Goal: Information Seeking & Learning: Learn about a topic

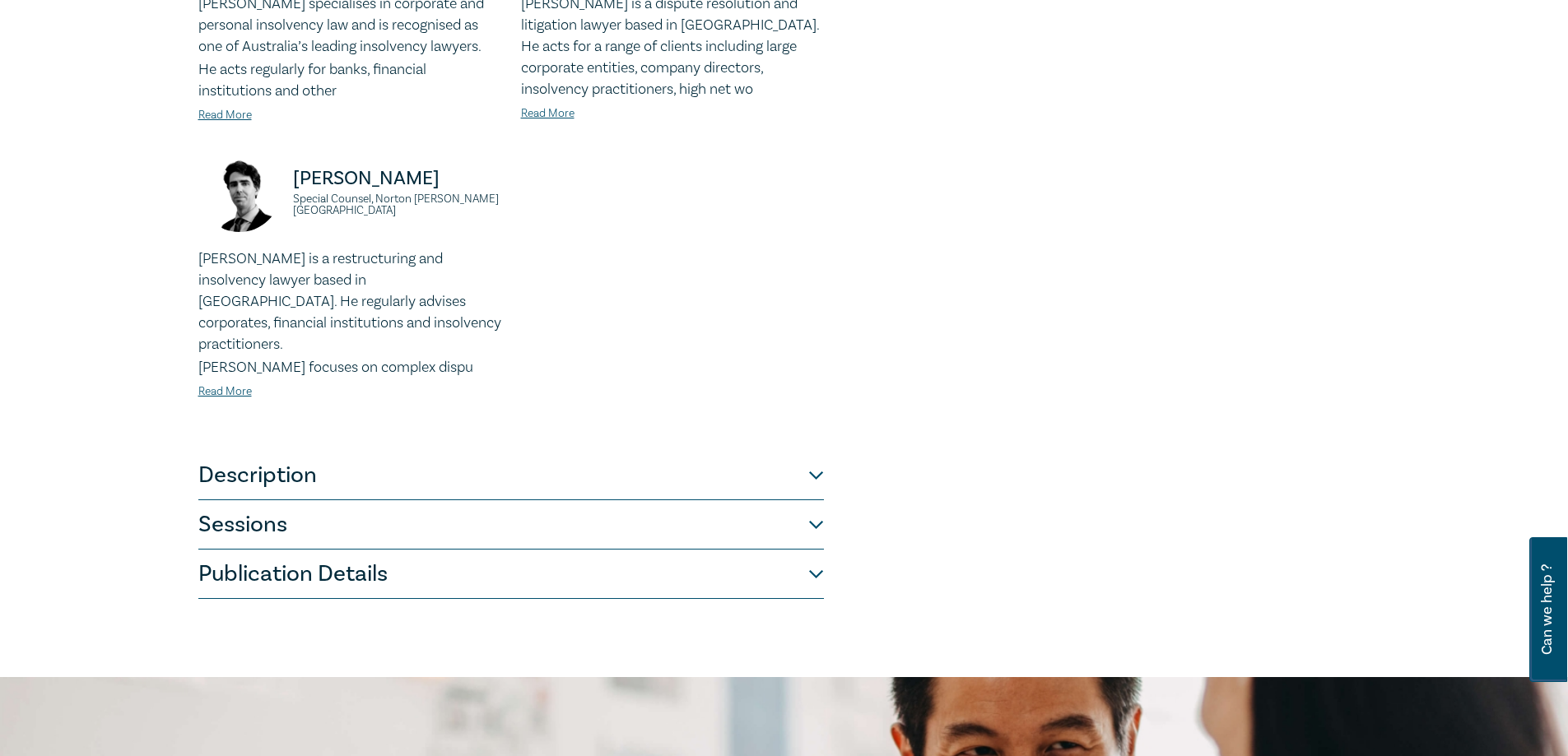
scroll to position [576, 0]
click at [646, 460] on button "Description" at bounding box center [510, 474] width 625 height 49
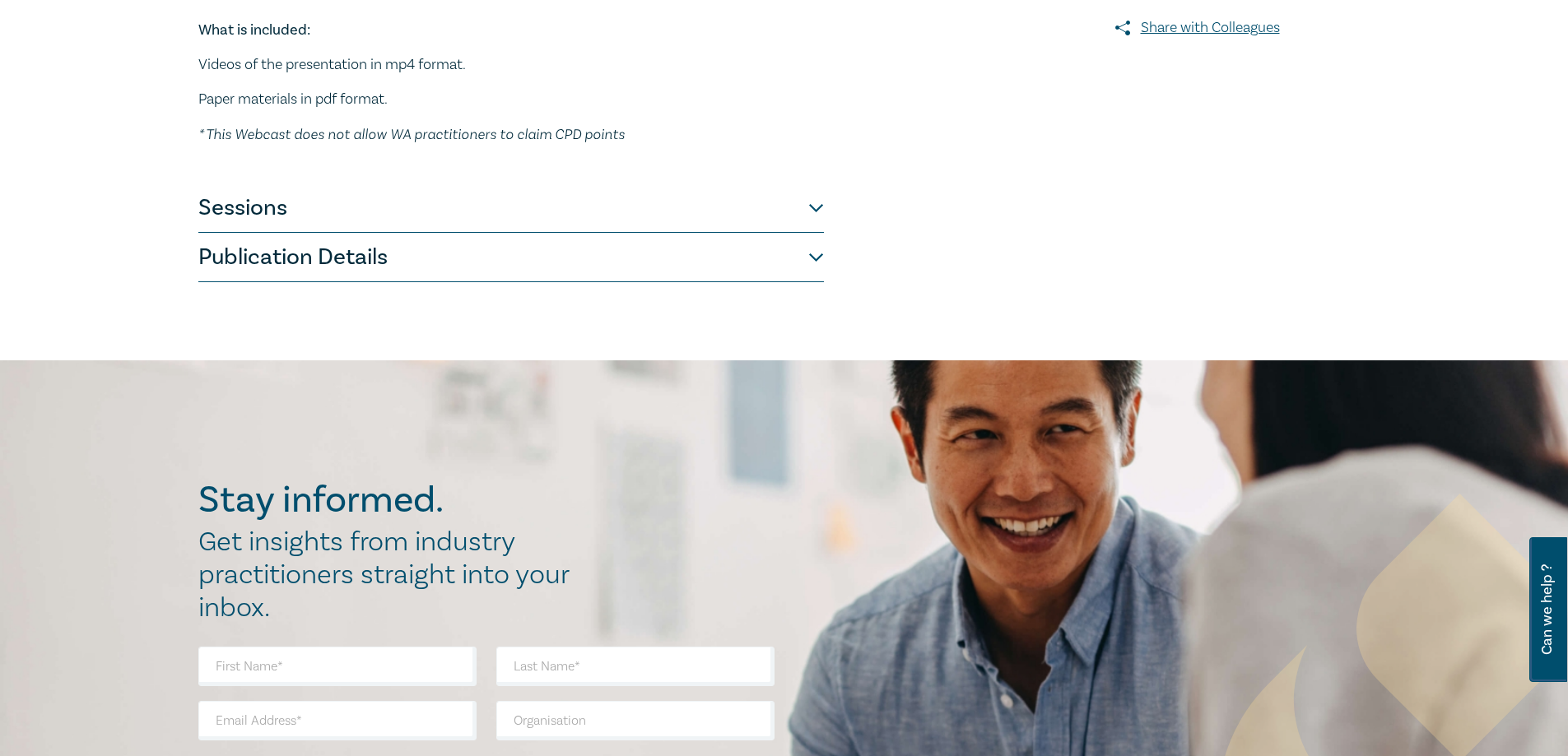
scroll to position [317, 0]
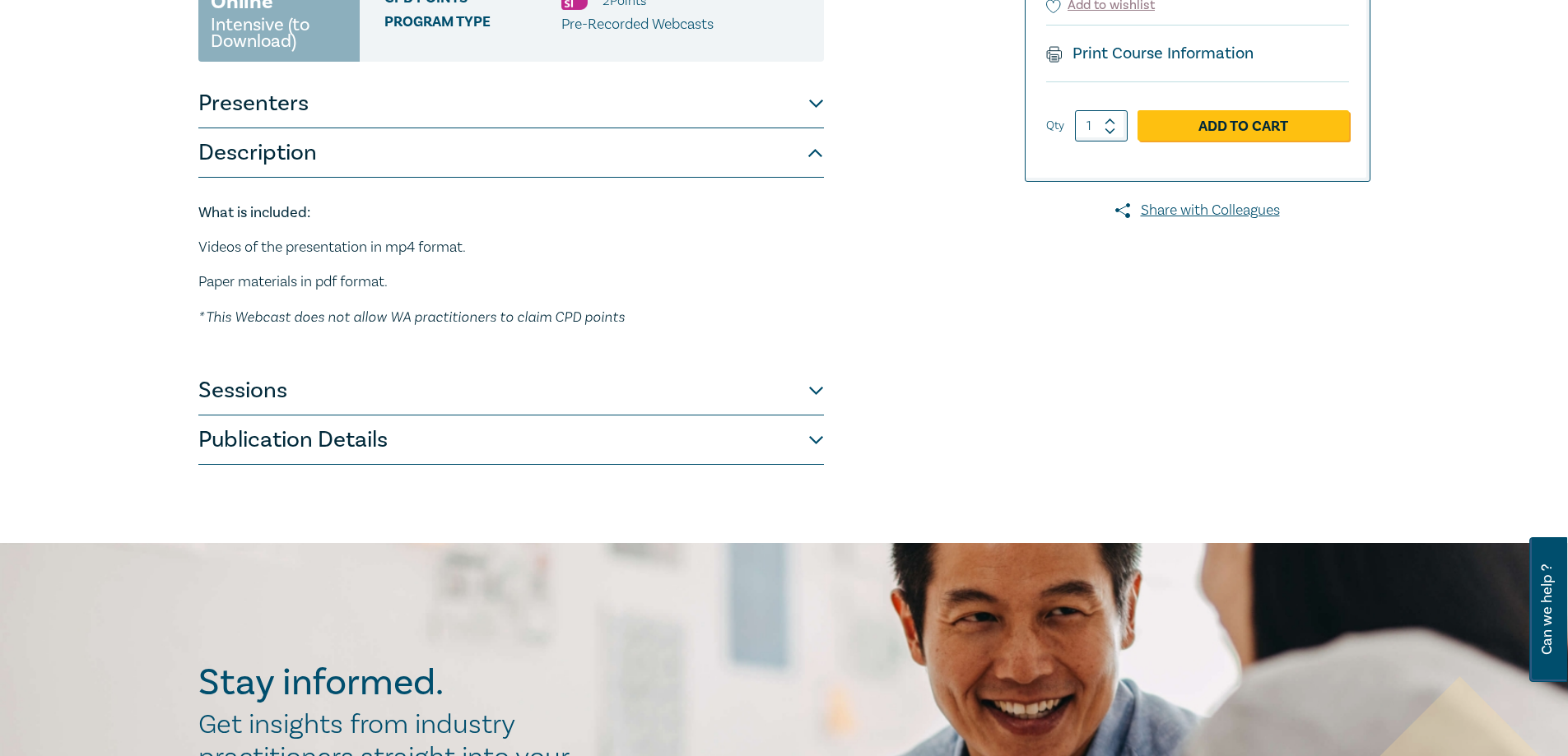
click at [465, 393] on button "Sessions" at bounding box center [510, 391] width 625 height 49
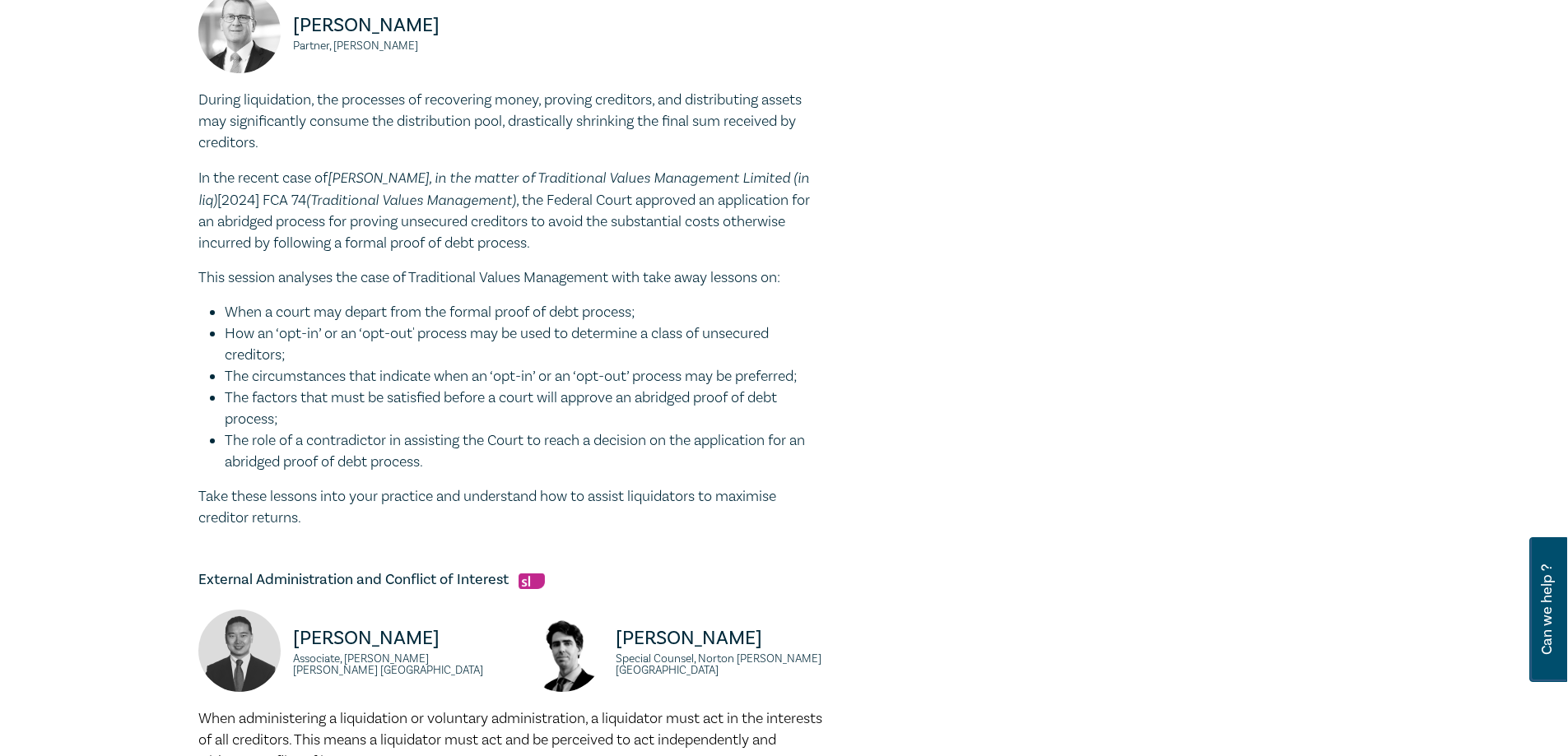
scroll to position [646, 0]
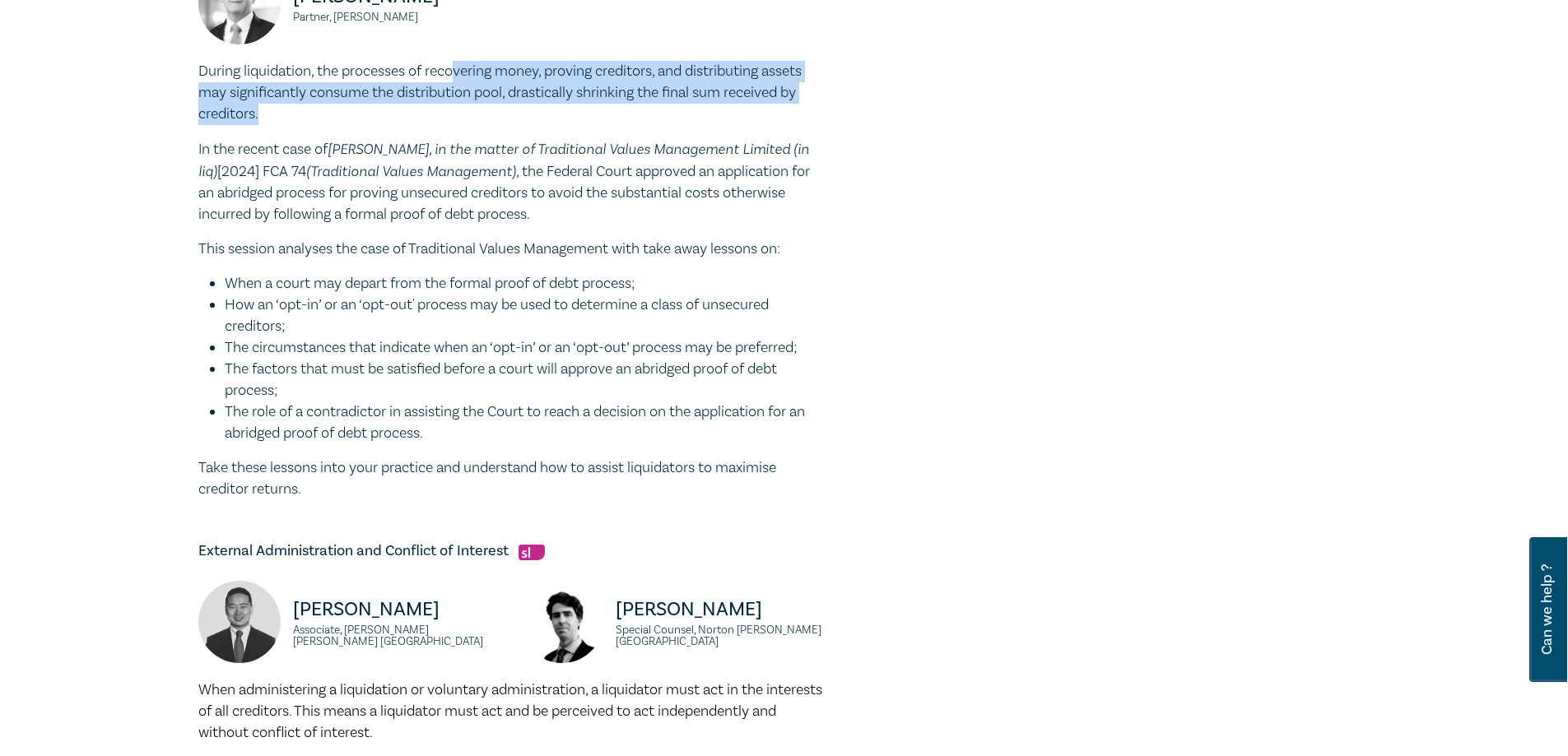
drag, startPoint x: 454, startPoint y: 72, endPoint x: 908, endPoint y: 109, distance: 455.5
click at [908, 109] on div "Winding Up and Bankruptcy Online Bundle O24081 Online Intensive (to Download) C…" at bounding box center [585, 344] width 794 height 1610
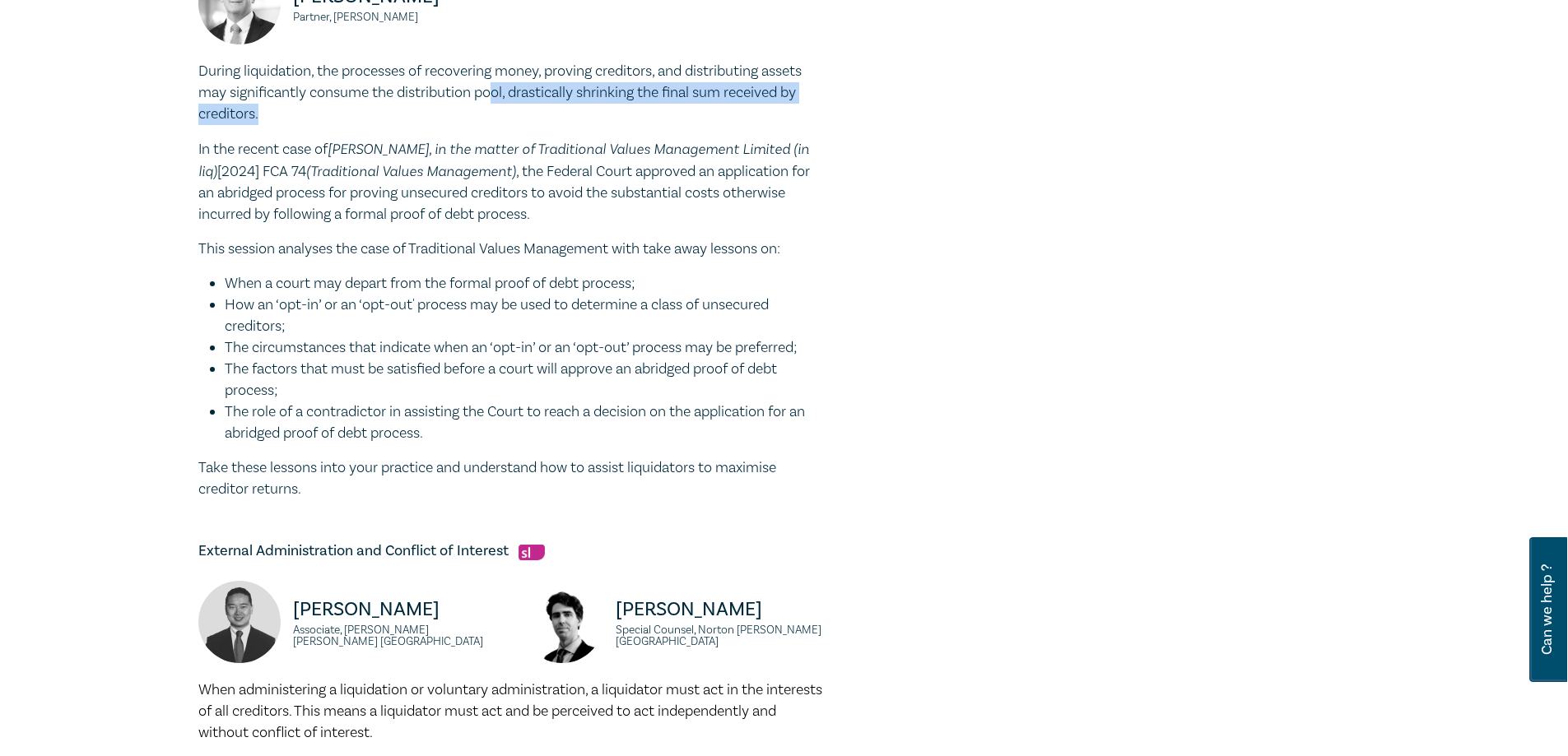
drag, startPoint x: 495, startPoint y: 93, endPoint x: 859, endPoint y: 118, distance: 364.9
click at [859, 118] on div "Winding Up and Bankruptcy Online Bundle O24081 Online Intensive (to Download) C…" at bounding box center [585, 344] width 794 height 1610
click at [900, 149] on div "Winding Up and Bankruptcy Online Bundle O24081 Online Intensive (to Download) C…" at bounding box center [585, 344] width 794 height 1610
click at [615, 152] on em "[PERSON_NAME], in the matter of Traditional Values Management Limited (in liq)" at bounding box center [503, 159] width 610 height 39
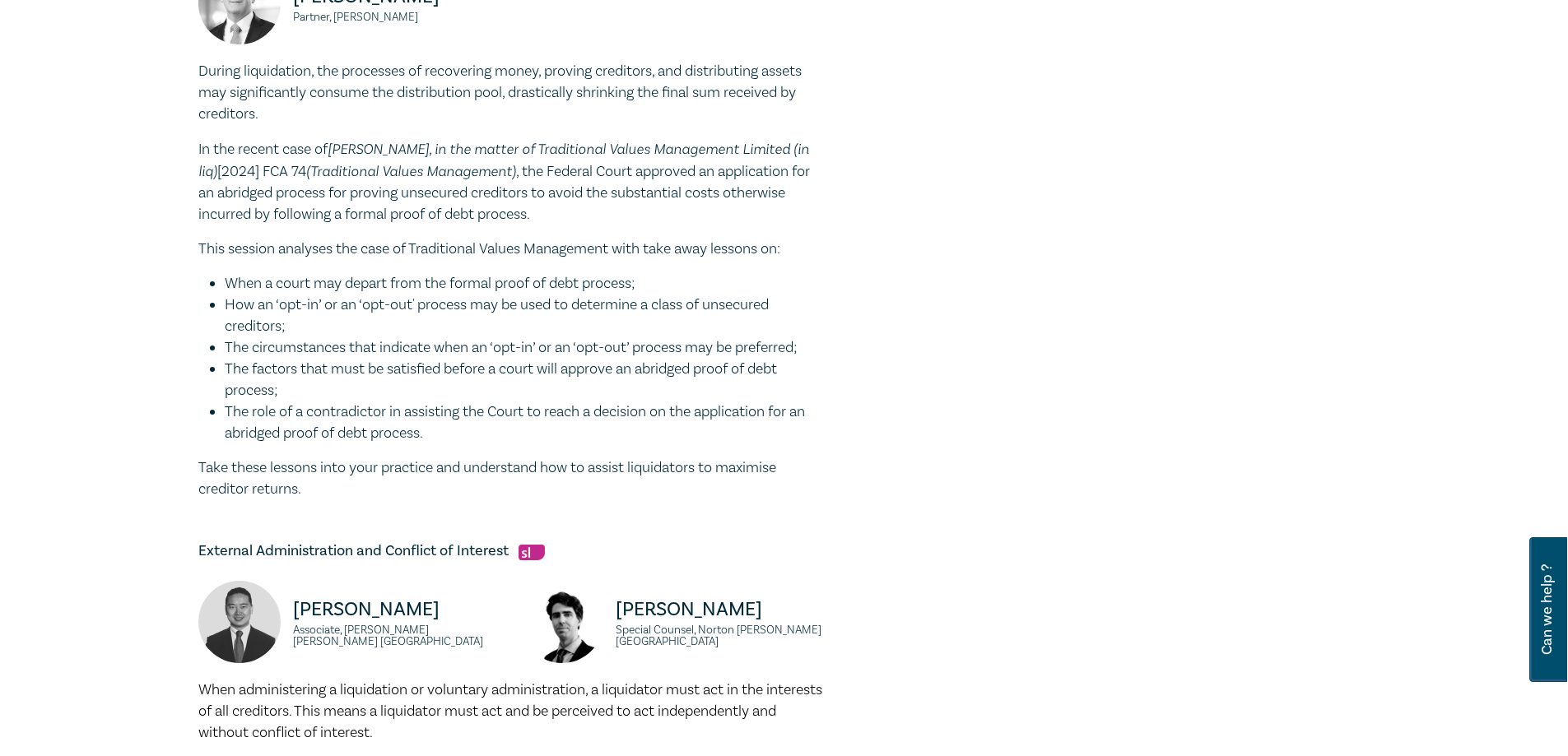
click at [604, 167] on p "In the recent case of [PERSON_NAME], in the matter of Traditional Values Manage…" at bounding box center [510, 181] width 625 height 88
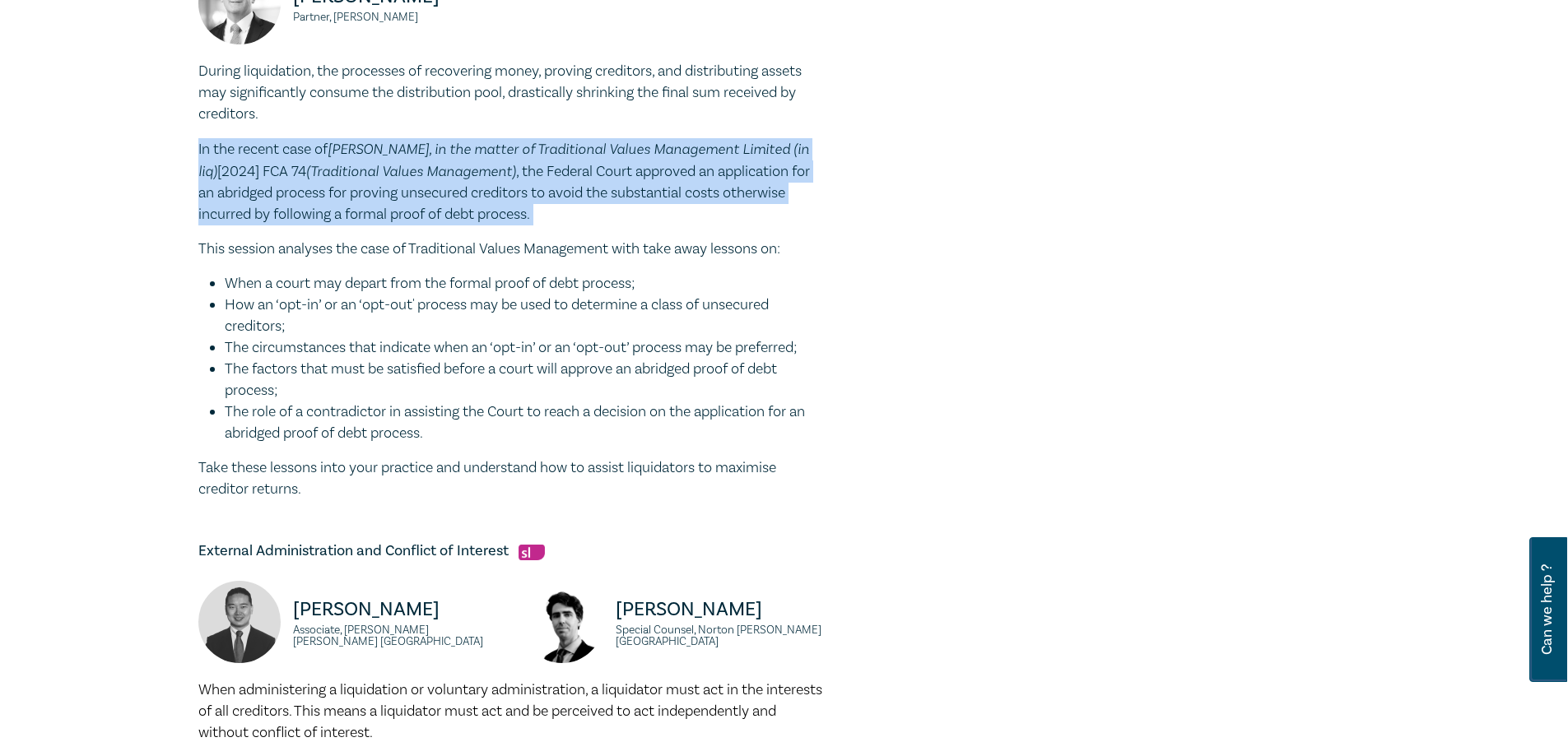
click at [604, 167] on p "In the recent case of [PERSON_NAME], in the matter of Traditional Values Manage…" at bounding box center [510, 181] width 625 height 88
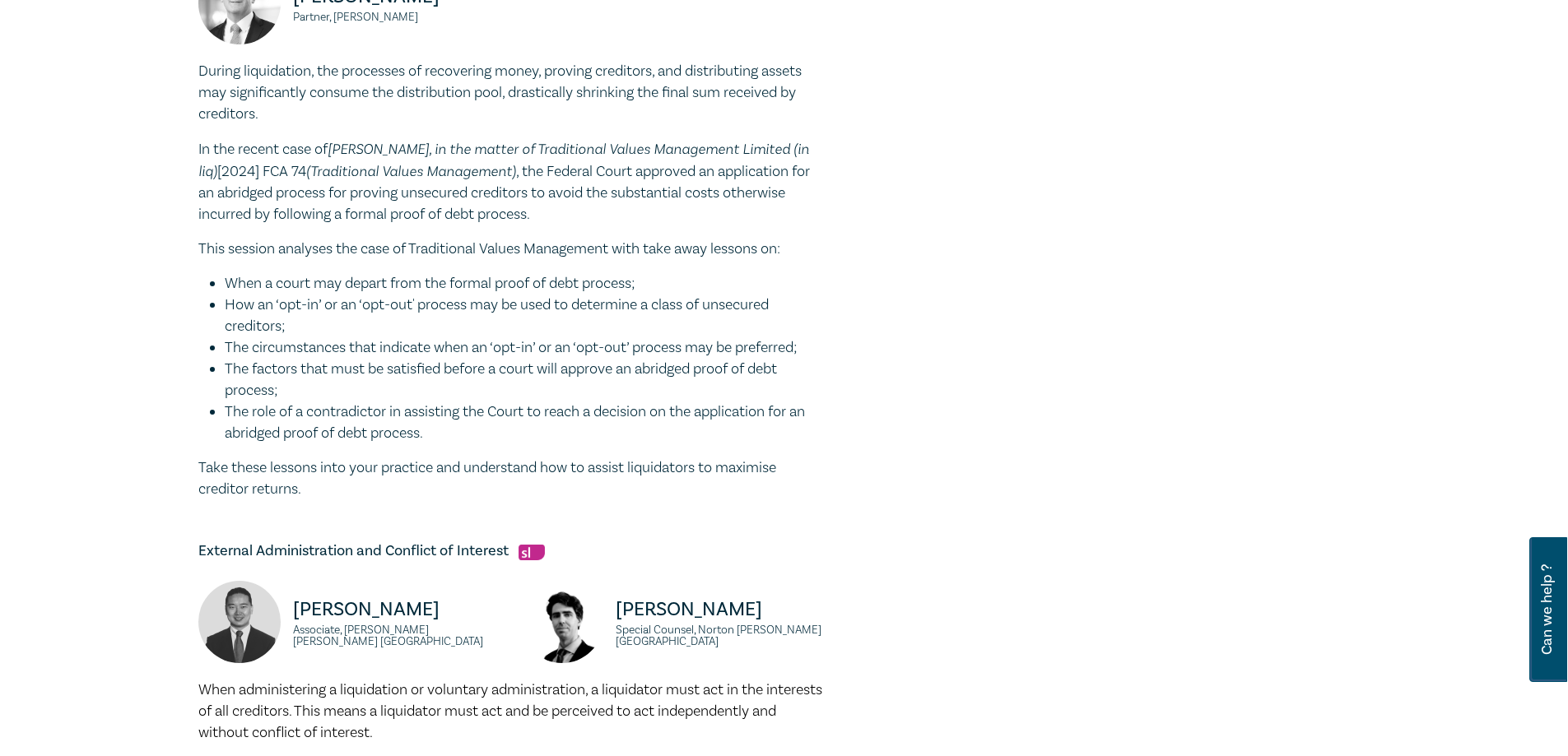
click at [409, 278] on li "When a court may depart from the formal proof of debt process;" at bounding box center [524, 284] width 599 height 22
click at [409, 298] on li "How an ‘opt-in’ or an ‘opt-out' process may be used to determine a class of uns…" at bounding box center [524, 315] width 599 height 42
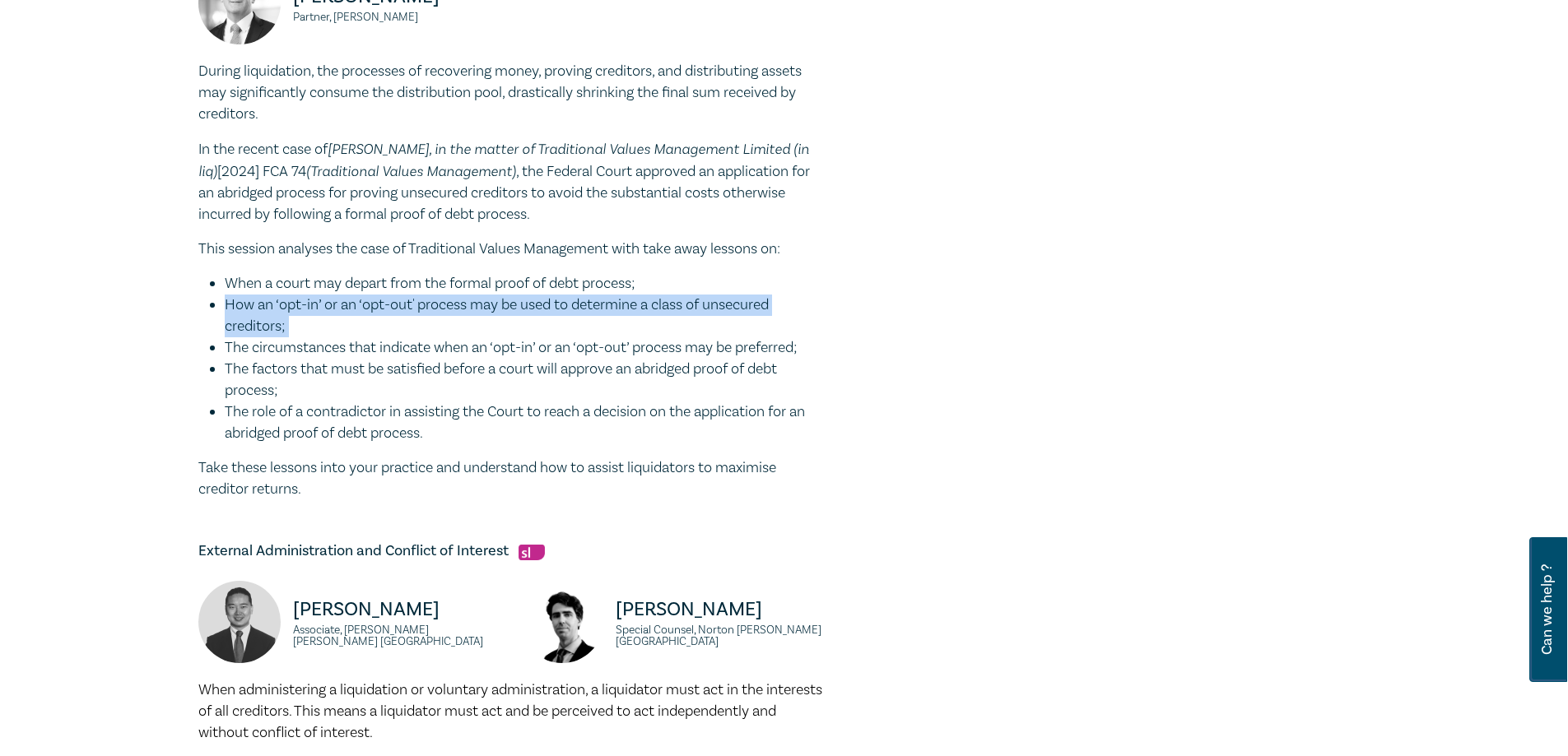
click at [409, 298] on li "How an ‘opt-in’ or an ‘opt-out' process may be used to determine a class of uns…" at bounding box center [524, 315] width 599 height 42
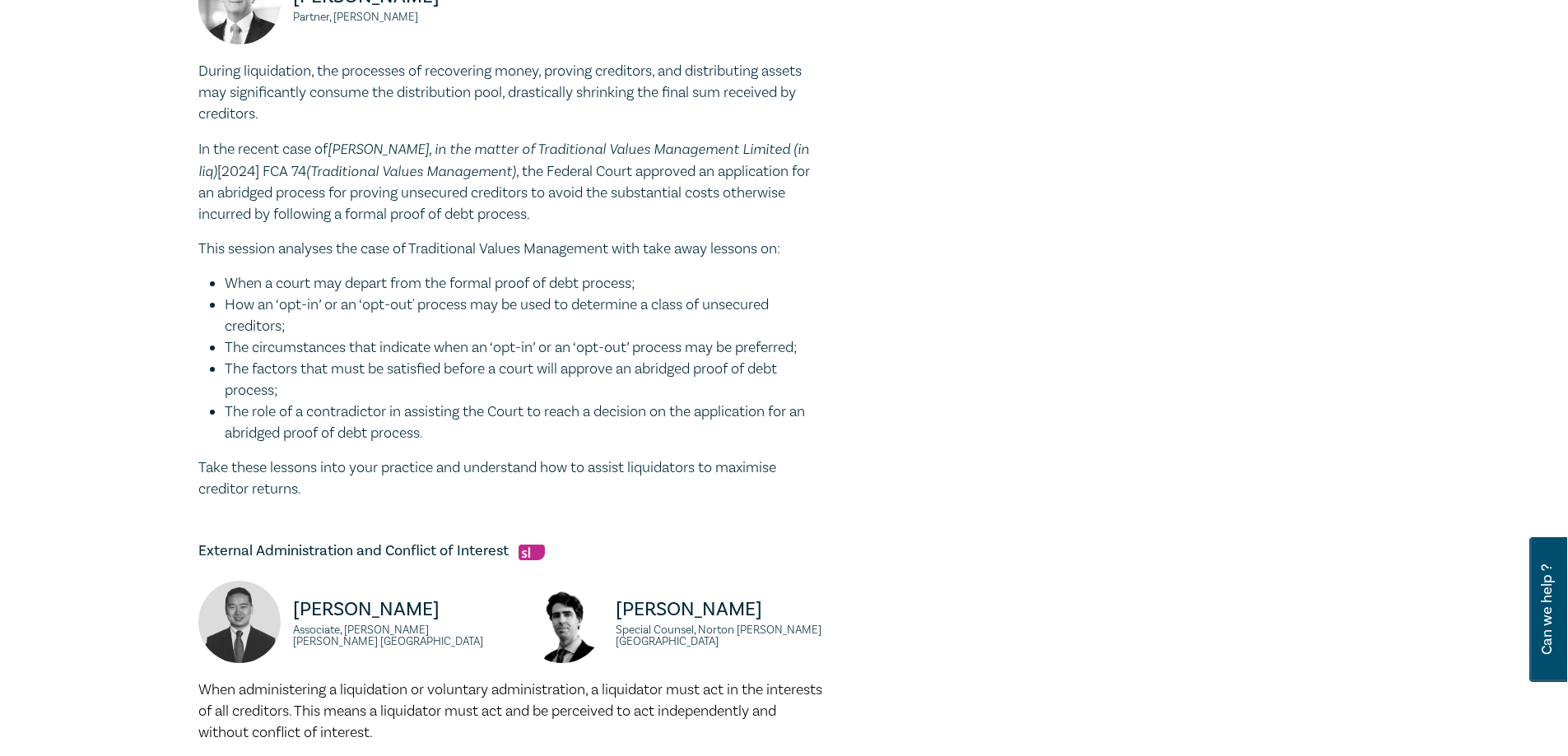
click at [434, 341] on li "The circumstances that indicate when an ‘opt-in’ or an ‘opt-out’ process may be…" at bounding box center [524, 348] width 599 height 22
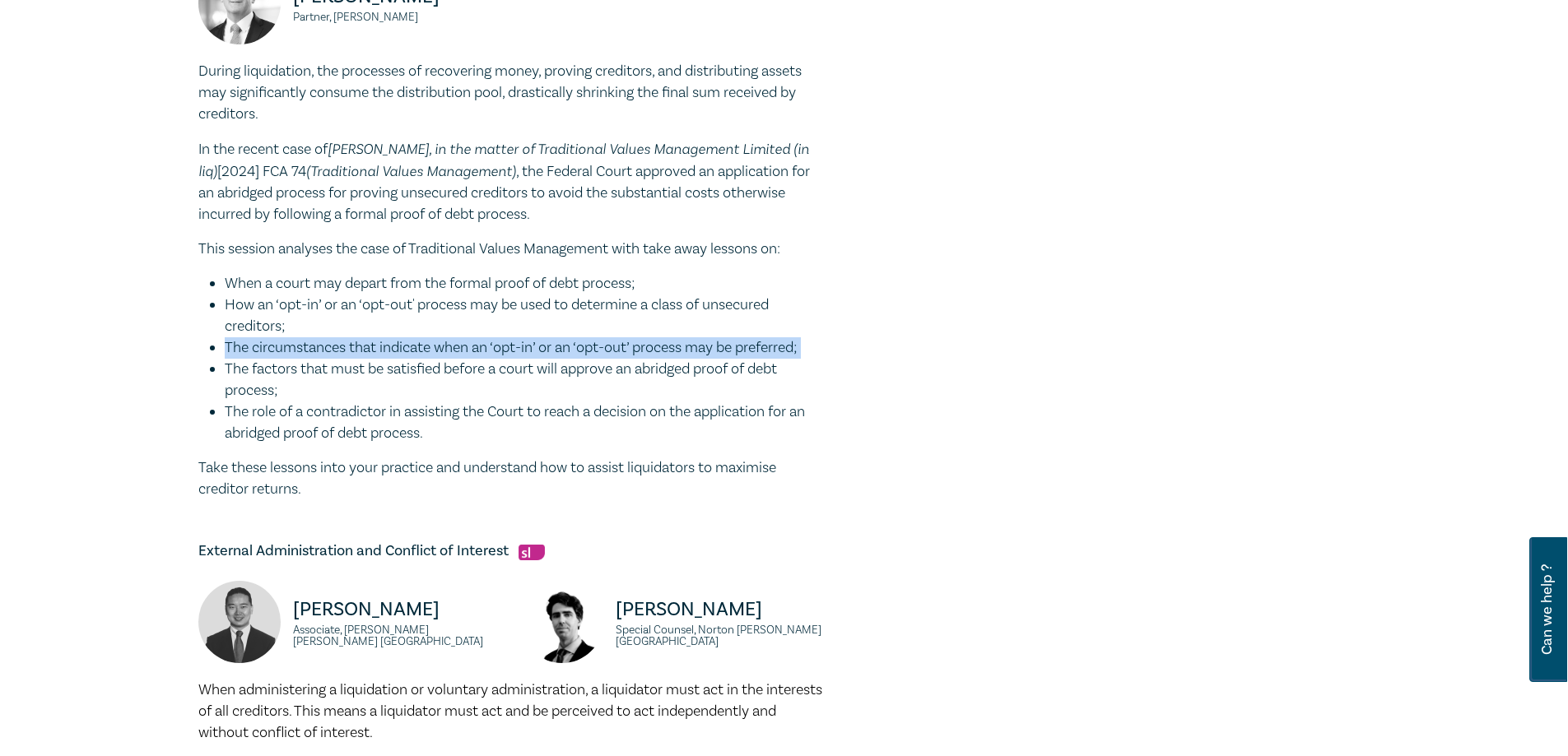
click at [434, 341] on li "The circumstances that indicate when an ‘opt-in’ or an ‘opt-out’ process may be…" at bounding box center [524, 348] width 599 height 22
click at [434, 340] on li "The circumstances that indicate when an ‘opt-in’ or an ‘opt-out’ process may be…" at bounding box center [524, 348] width 599 height 22
click at [430, 339] on li "The circumstances that indicate when an ‘opt-in’ or an ‘opt-out’ process may be…" at bounding box center [524, 348] width 599 height 22
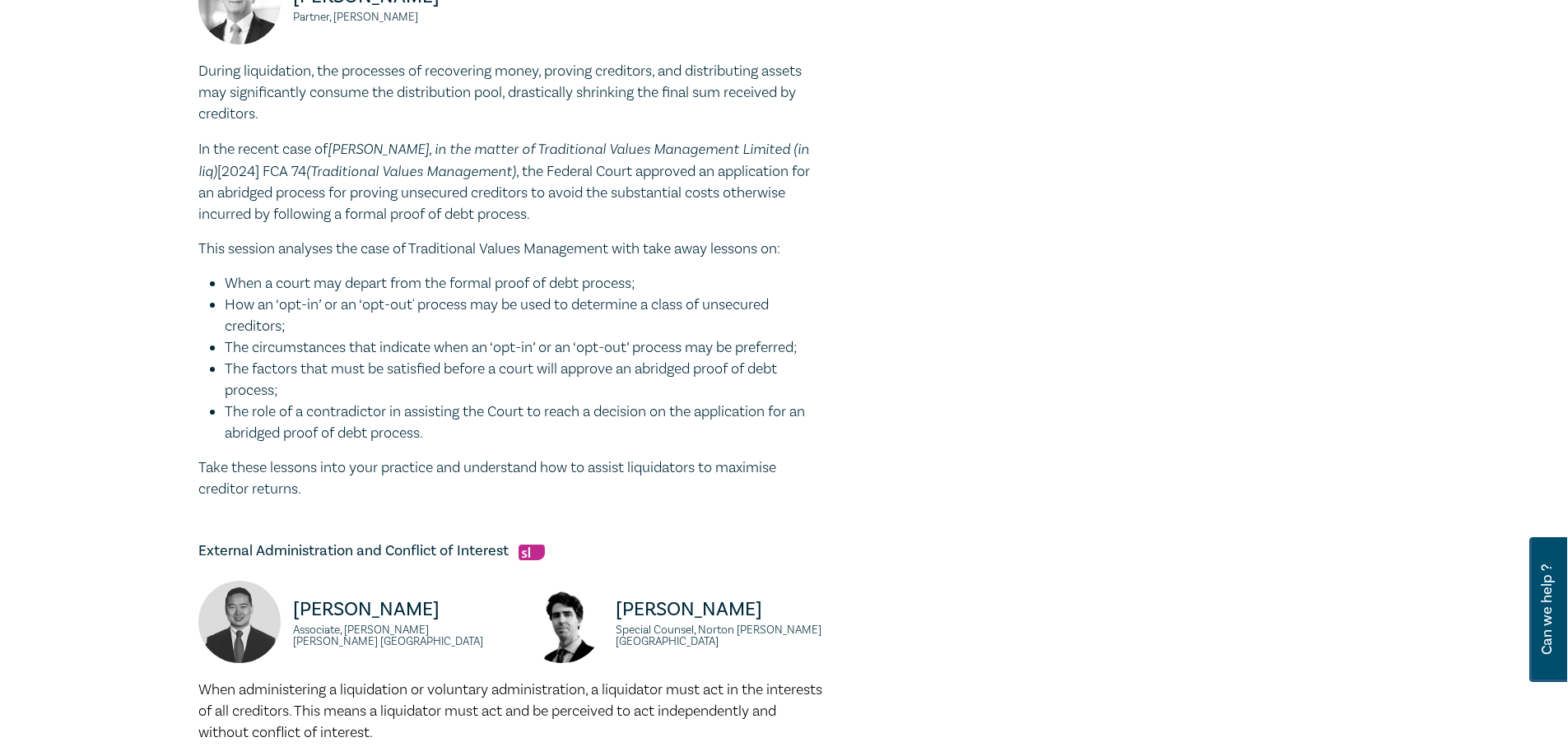
click at [465, 329] on li "How an ‘opt-in’ or an ‘opt-out' process may be used to determine a class of uns…" at bounding box center [524, 315] width 599 height 42
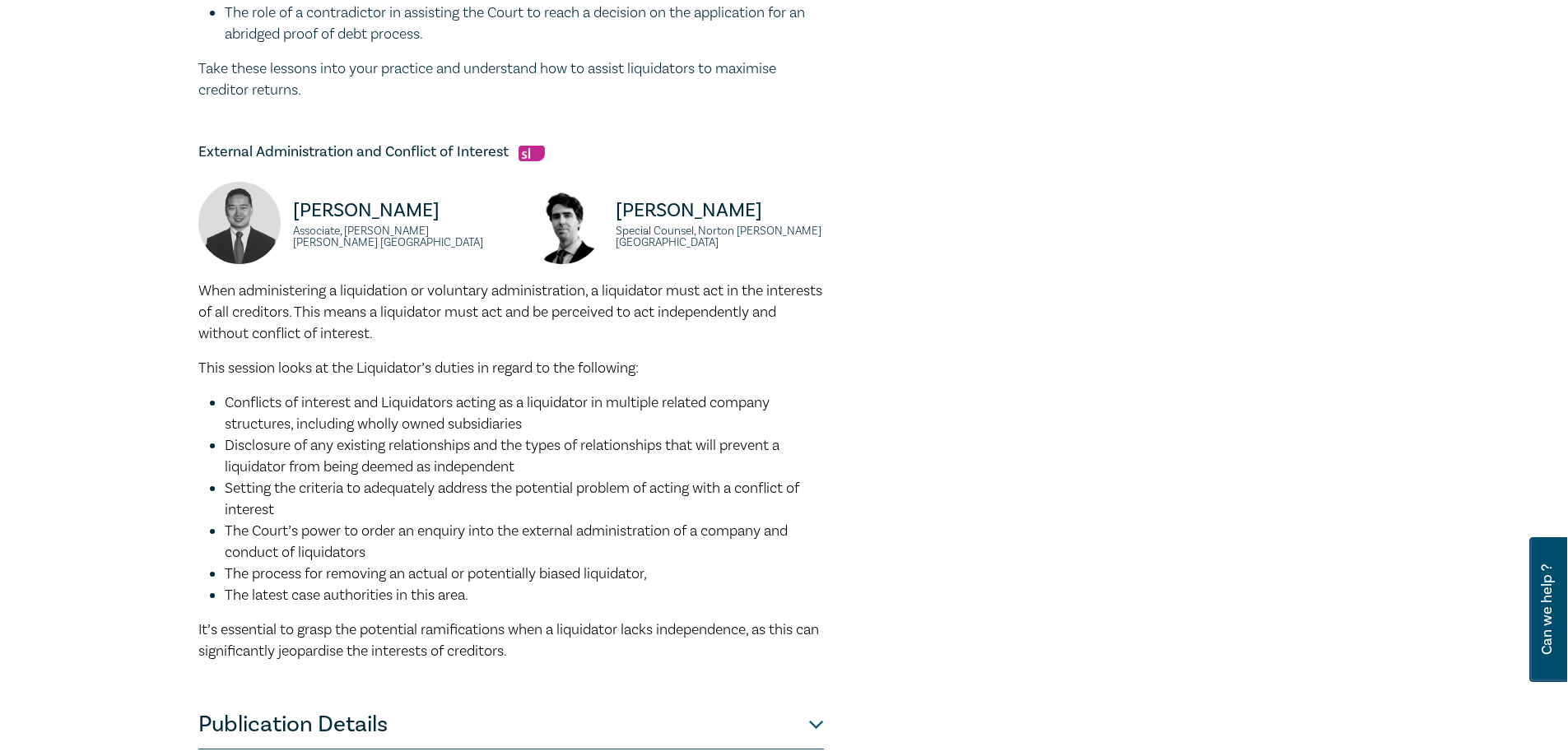
scroll to position [1057, 0]
